Goal: Information Seeking & Learning: Learn about a topic

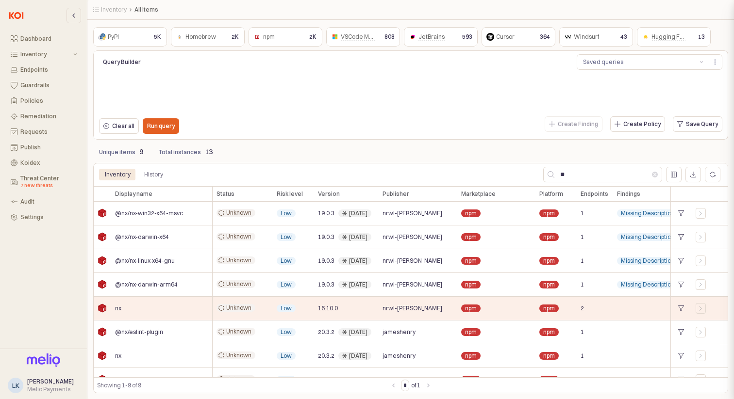
scroll to position [38, 0]
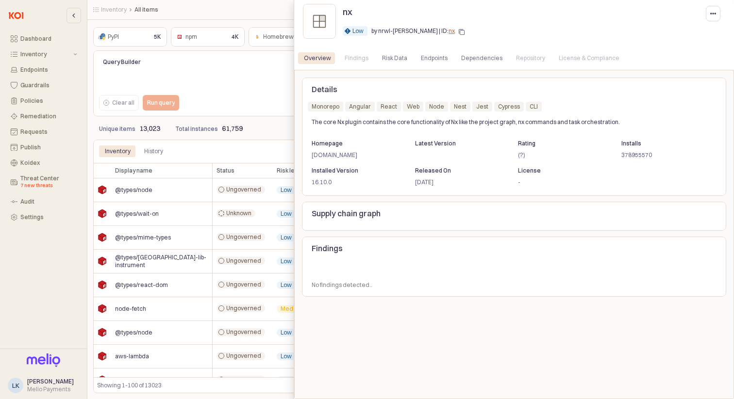
click at [262, 78] on div at bounding box center [367, 199] width 734 height 399
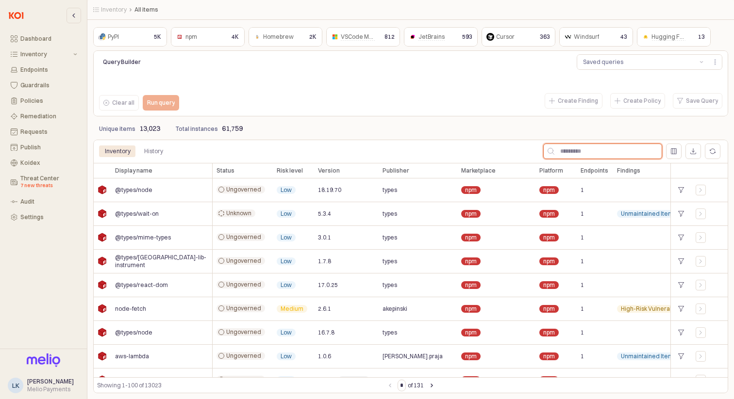
click at [582, 153] on input "App Frame" at bounding box center [607, 151] width 107 height 15
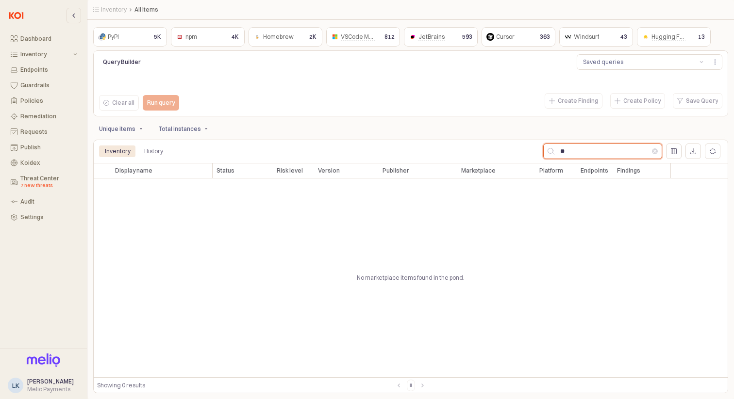
type input "*"
type input "**"
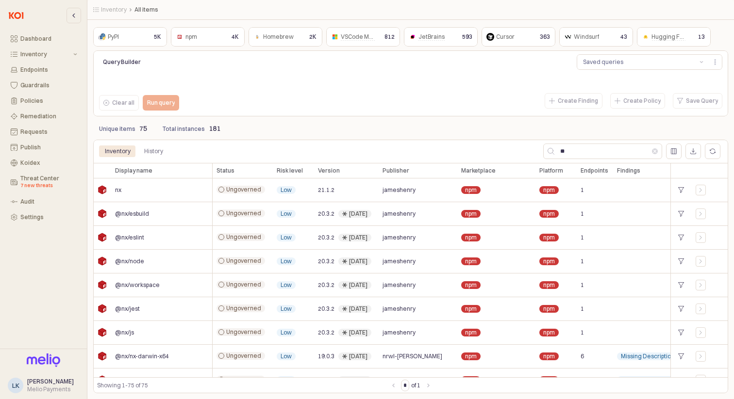
click at [216, 36] on div "npm npm" at bounding box center [199, 37] width 50 height 12
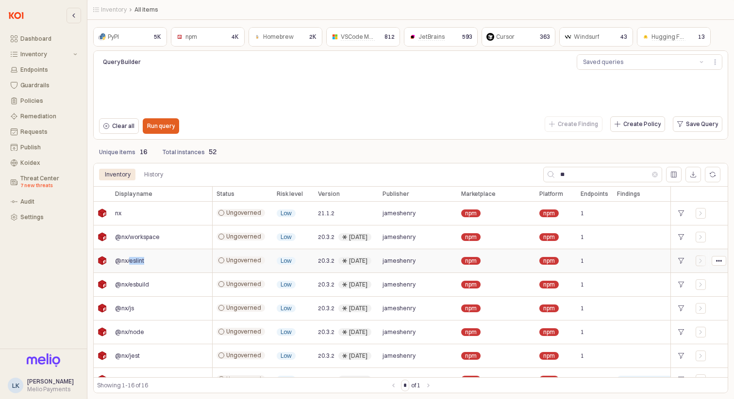
drag, startPoint x: 151, startPoint y: 263, endPoint x: 128, endPoint y: 263, distance: 23.3
click at [128, 263] on div "@nx/eslint" at bounding box center [161, 261] width 101 height 24
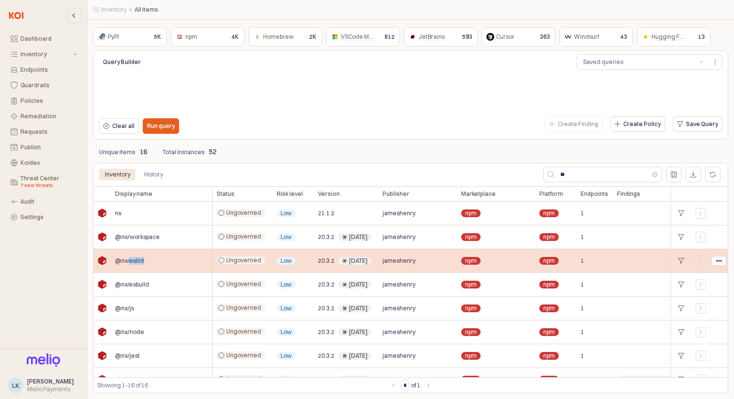
copy span "eslint"
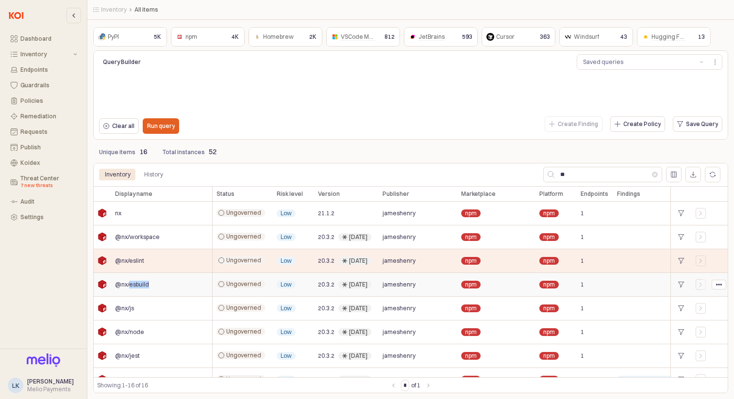
drag, startPoint x: 159, startPoint y: 286, endPoint x: 130, endPoint y: 288, distance: 28.7
click at [130, 288] on div "@nx/esbuild" at bounding box center [161, 285] width 101 height 24
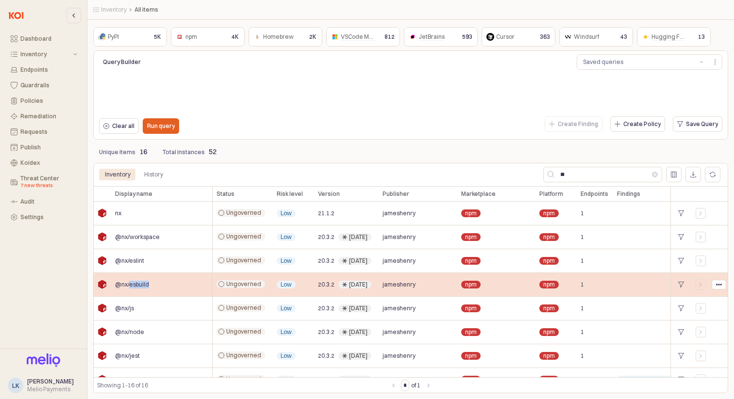
copy span "esbuild"
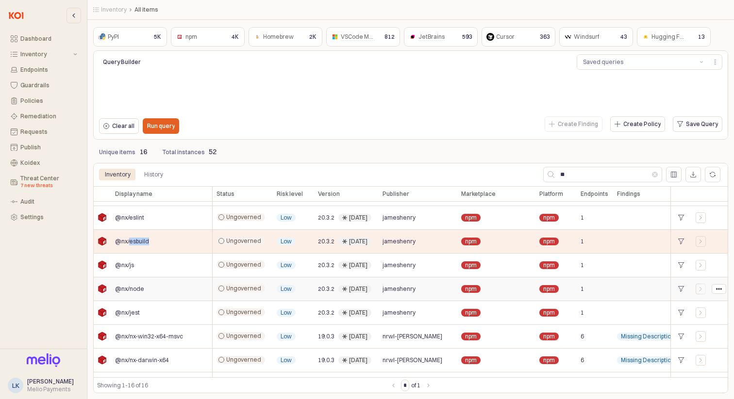
scroll to position [45, 0]
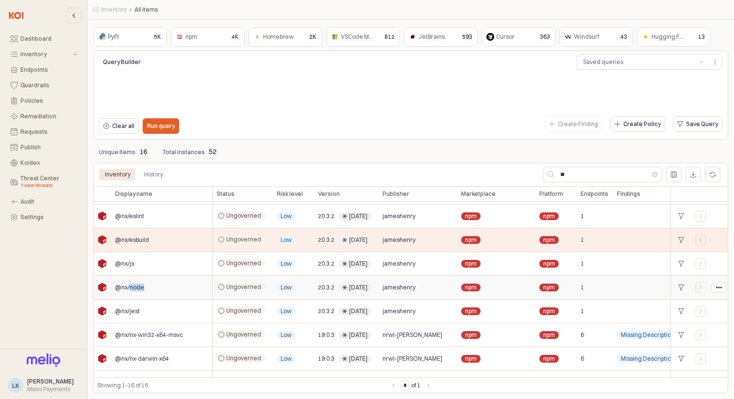
drag, startPoint x: 149, startPoint y: 285, endPoint x: 129, endPoint y: 287, distance: 20.5
click at [129, 287] on div "@nx/node" at bounding box center [161, 288] width 101 height 24
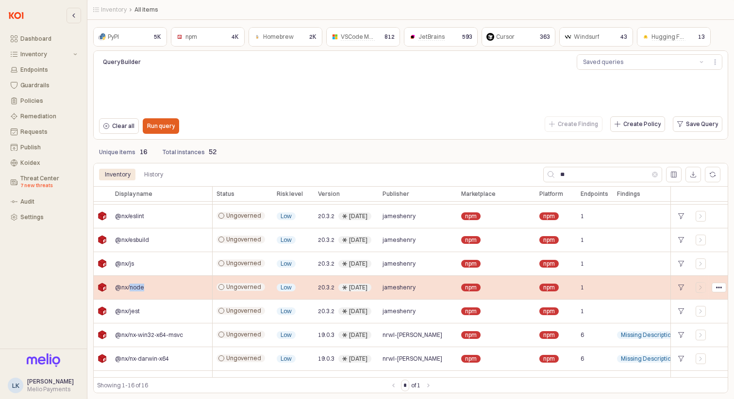
copy span "node"
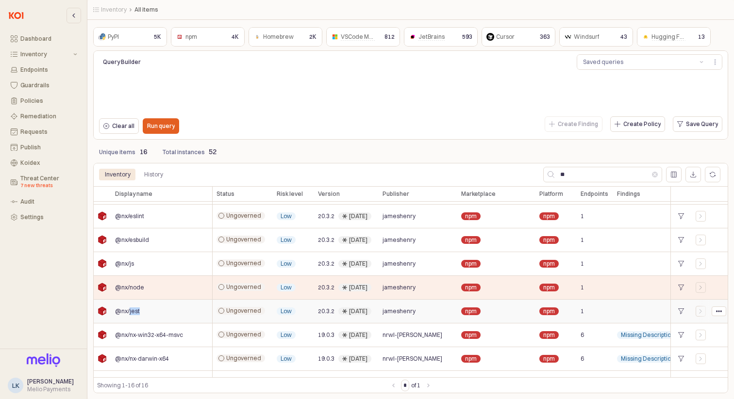
drag, startPoint x: 153, startPoint y: 310, endPoint x: 128, endPoint y: 315, distance: 25.3
click at [128, 315] on div "@nx/jest" at bounding box center [161, 312] width 101 height 24
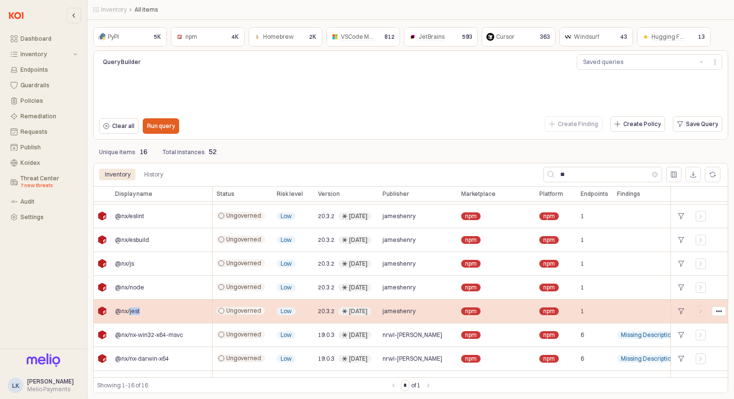
copy span "jest"
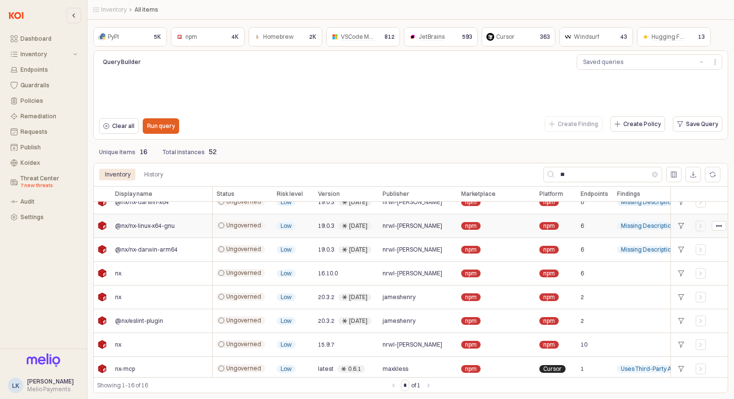
scroll to position [205, 0]
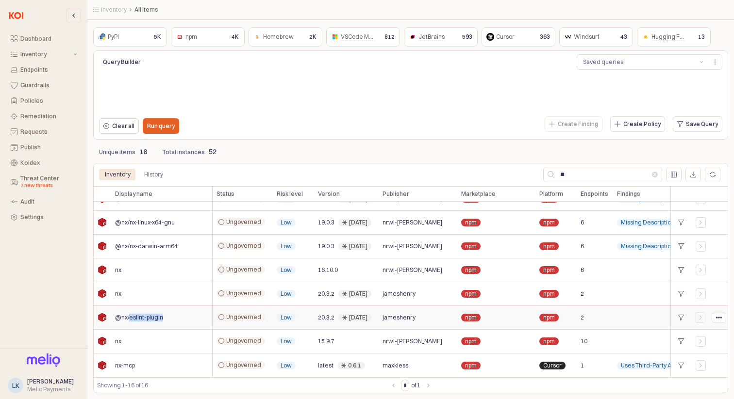
drag, startPoint x: 167, startPoint y: 315, endPoint x: 129, endPoint y: 320, distance: 38.2
click at [129, 320] on div "@nx/eslint-plugin" at bounding box center [161, 318] width 101 height 24
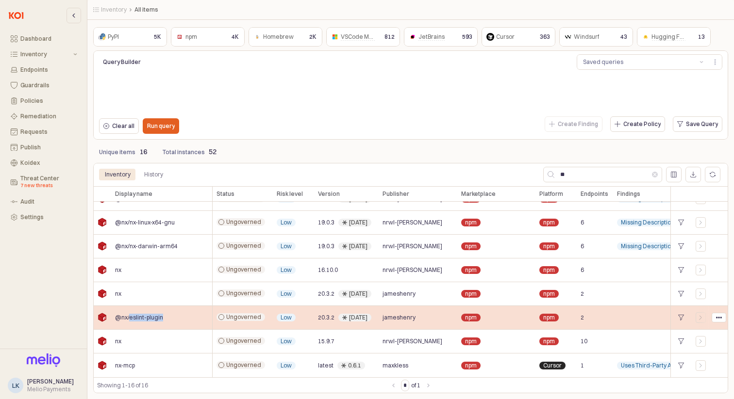
copy span "eslint-plugin"
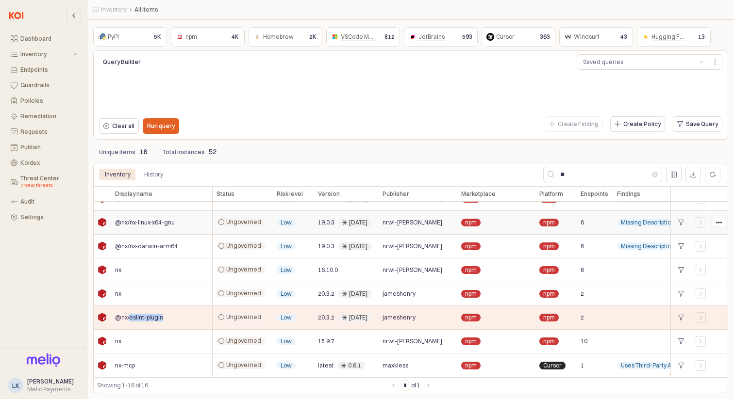
scroll to position [0, 0]
